Goal: Task Accomplishment & Management: Complete application form

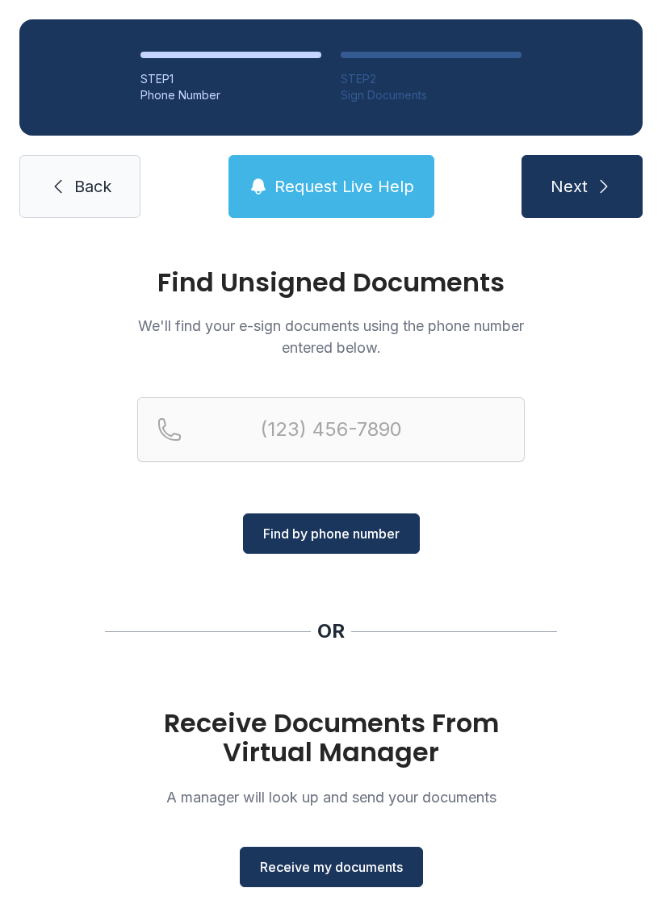
click at [317, 860] on span "Receive my documents" at bounding box center [331, 867] width 143 height 19
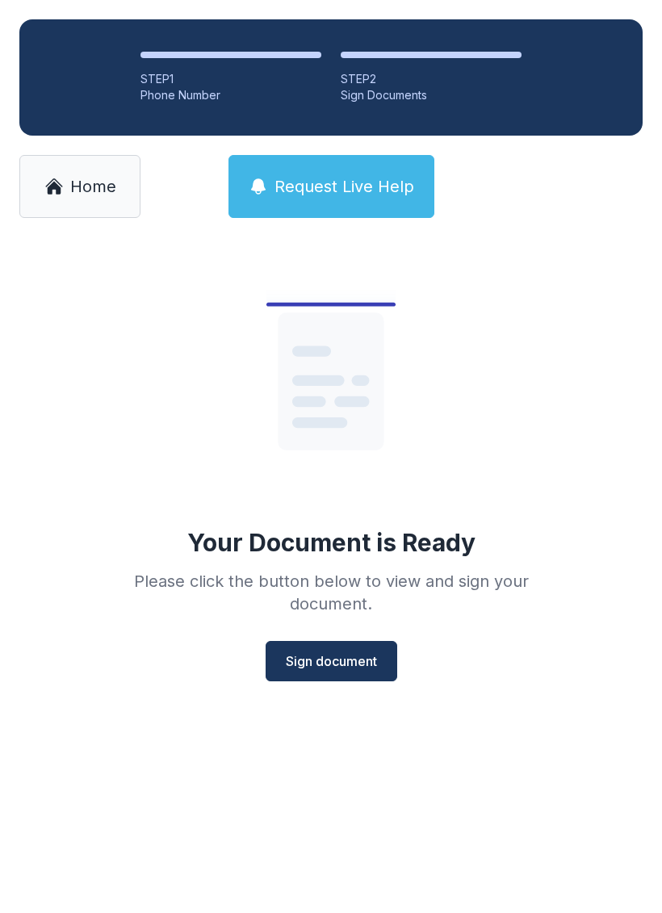
click at [349, 668] on span "Sign document" at bounding box center [331, 661] width 91 height 19
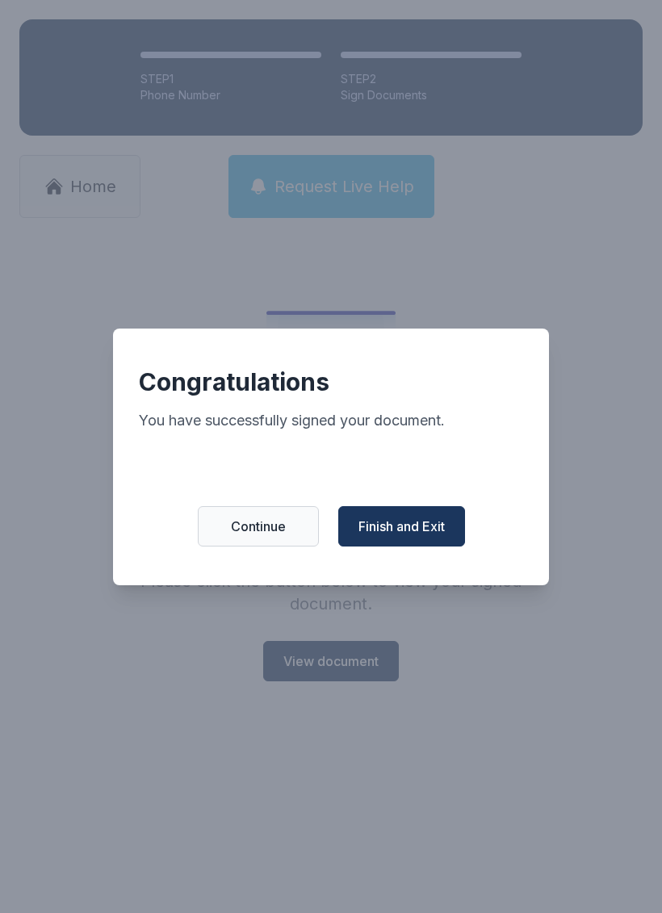
click at [411, 536] on span "Finish and Exit" at bounding box center [402, 526] width 86 height 19
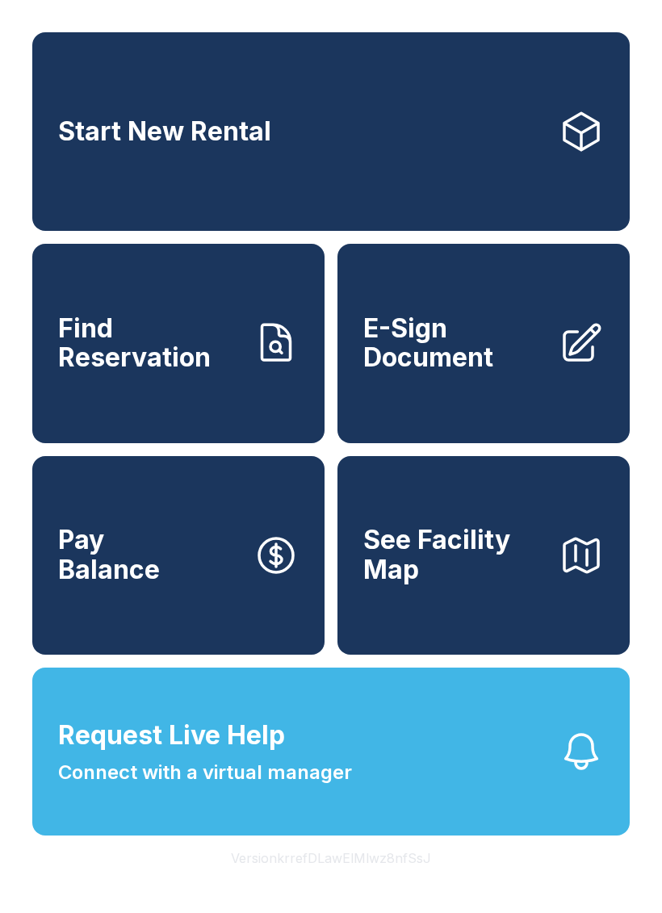
click at [367, 811] on button "Request Live Help Connect with a virtual manager" at bounding box center [331, 752] width 598 height 168
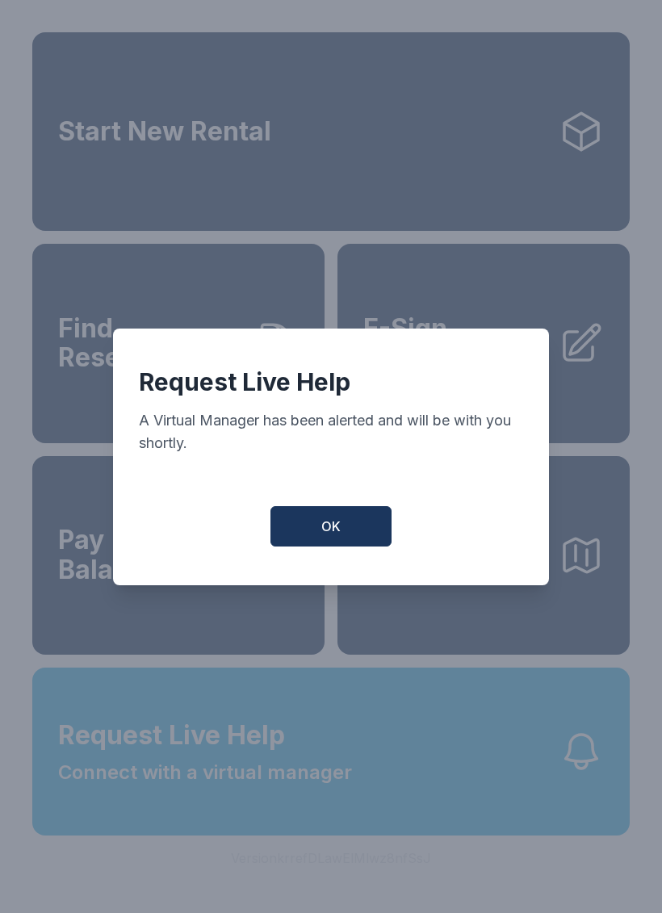
click at [338, 533] on span "OK" at bounding box center [330, 526] width 19 height 19
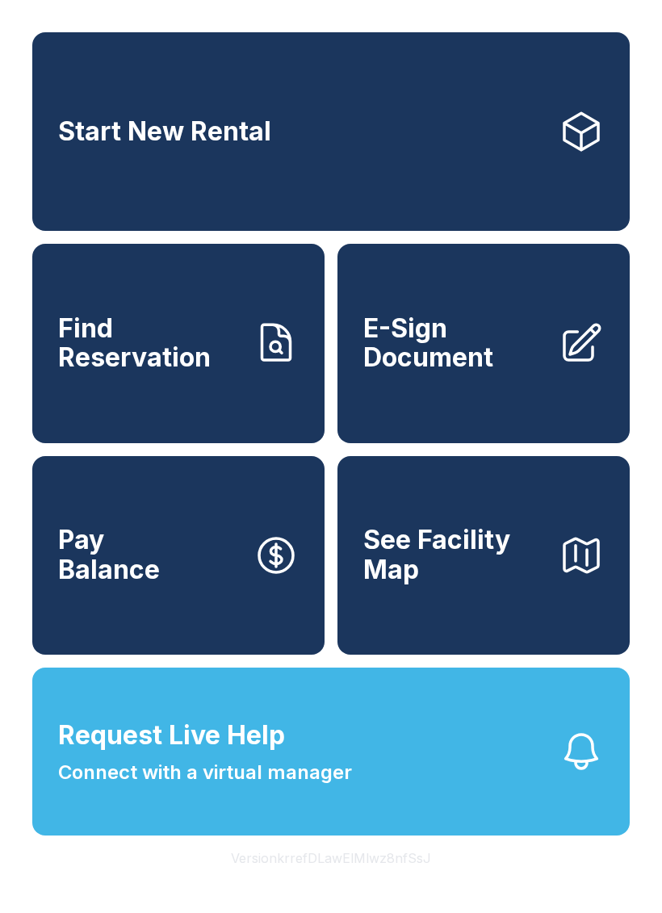
click at [556, 380] on link "E-Sign Document" at bounding box center [484, 343] width 292 height 199
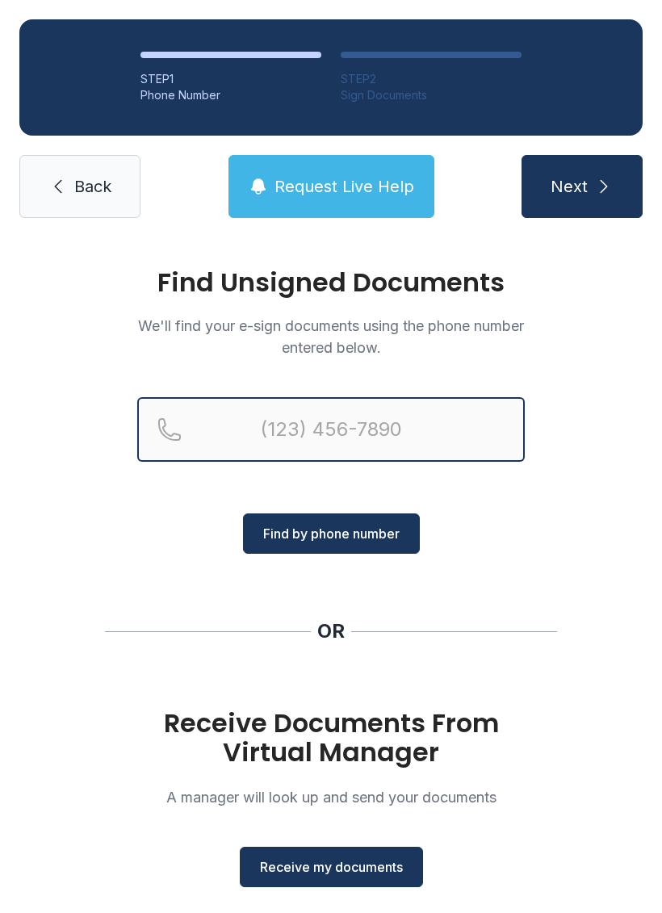
click at [375, 460] on input "Reservation phone number" at bounding box center [331, 429] width 388 height 65
type input "[PHONE_NUMBER]"
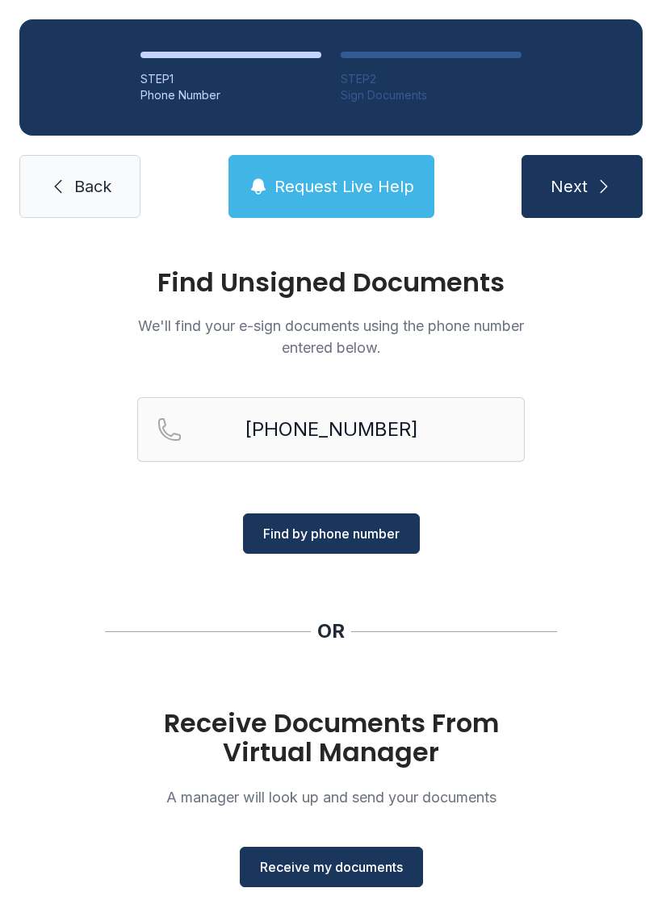
click at [365, 522] on button "Find by phone number" at bounding box center [331, 534] width 177 height 40
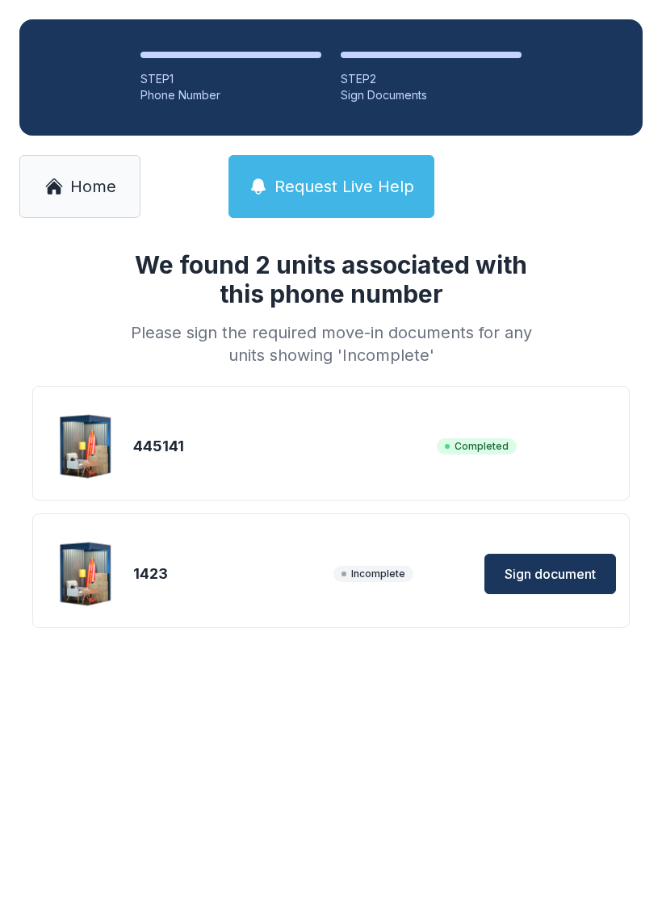
click at [570, 566] on span "Sign document" at bounding box center [550, 573] width 91 height 19
